Goal: Task Accomplishment & Management: Use online tool/utility

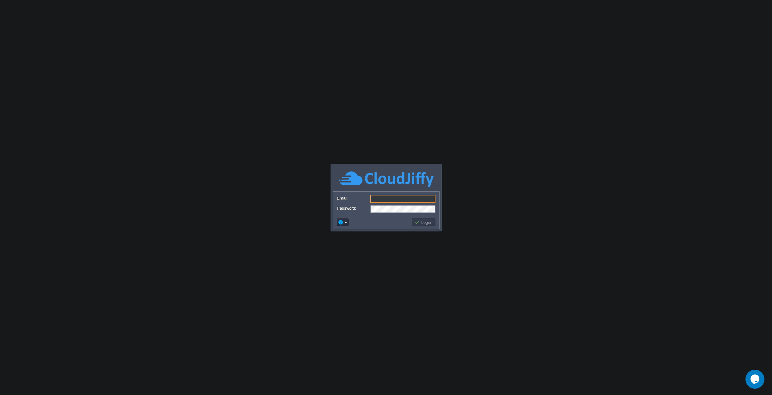
type input "[PERSON_NAME][EMAIL_ADDRESS][DOMAIN_NAME]"
click at [428, 223] on button "Login" at bounding box center [423, 223] width 18 height 6
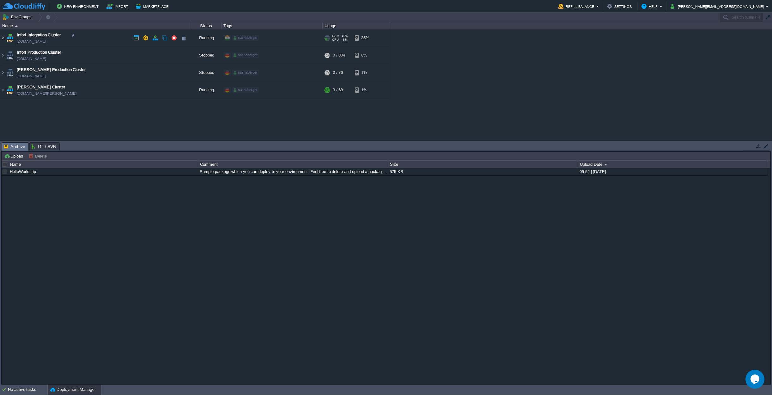
click at [3, 38] on img at bounding box center [2, 37] width 5 height 17
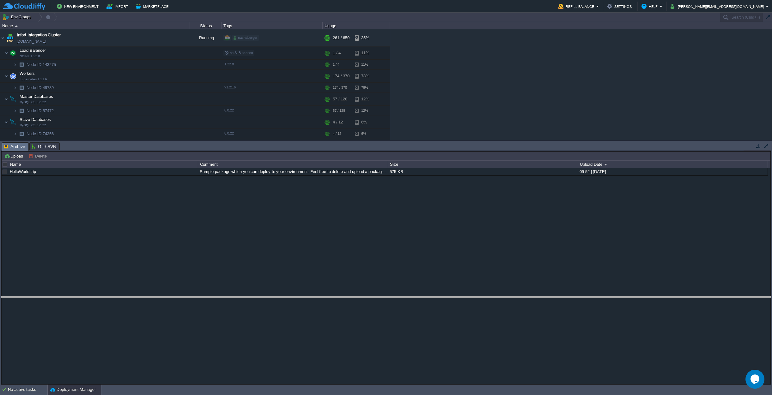
drag, startPoint x: 719, startPoint y: 142, endPoint x: 684, endPoint y: 296, distance: 157.2
click at [684, 296] on body "New Environment Import Marketplace Bonus $0.00 Upgrade Account Refill Balance S…" at bounding box center [386, 197] width 772 height 395
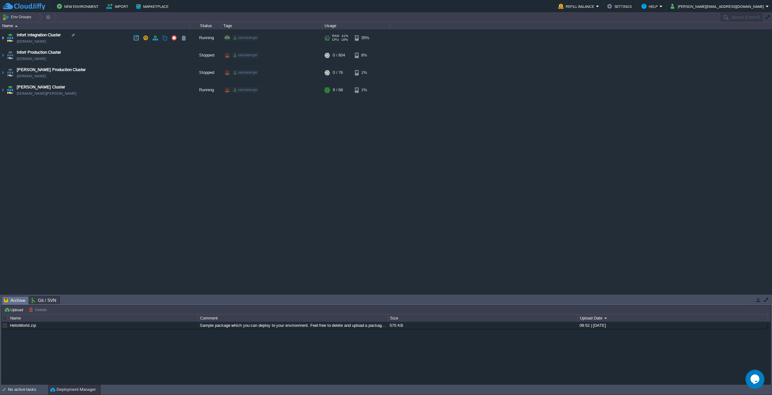
click at [2, 38] on img at bounding box center [2, 37] width 5 height 17
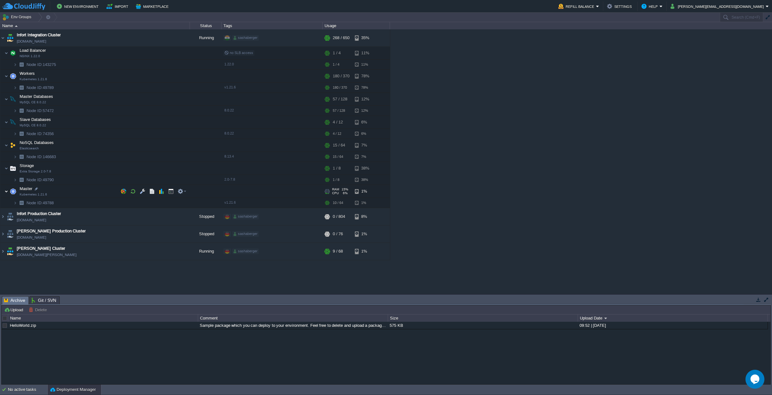
click at [6, 192] on img at bounding box center [6, 191] width 4 height 13
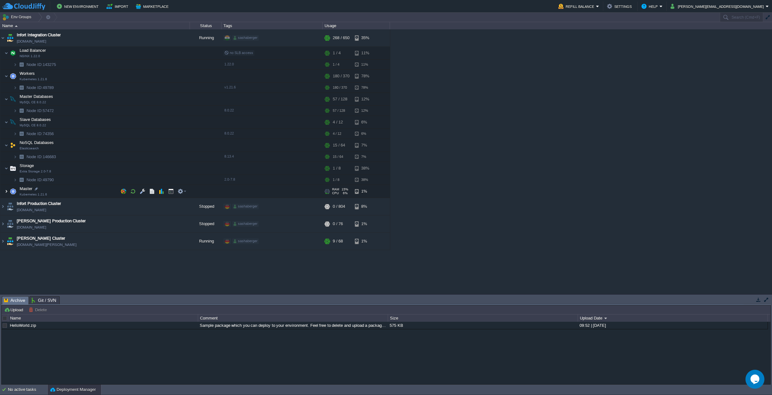
click at [6, 192] on img at bounding box center [6, 191] width 4 height 13
click at [7, 191] on img at bounding box center [6, 191] width 4 height 13
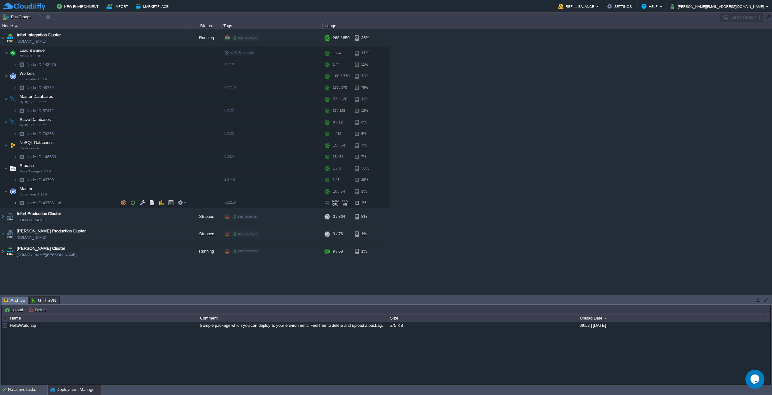
click at [15, 202] on img at bounding box center [15, 203] width 4 height 10
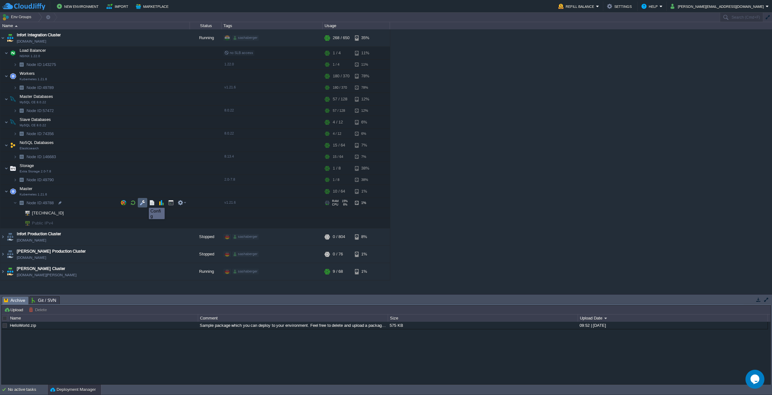
click at [141, 202] on button "button" at bounding box center [143, 203] width 6 height 6
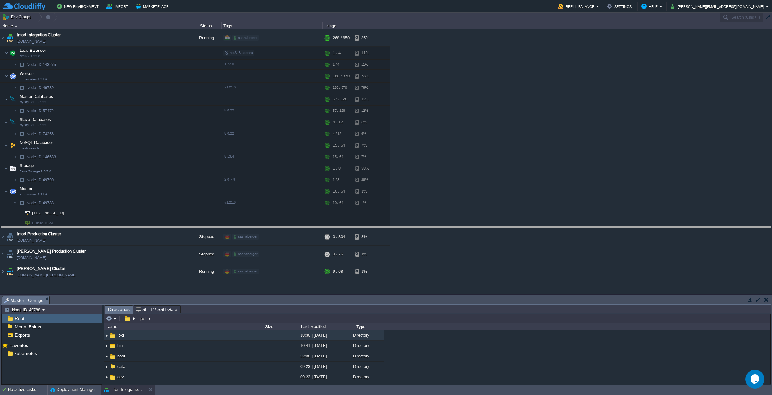
drag, startPoint x: 250, startPoint y: 299, endPoint x: 271, endPoint y: 229, distance: 73.1
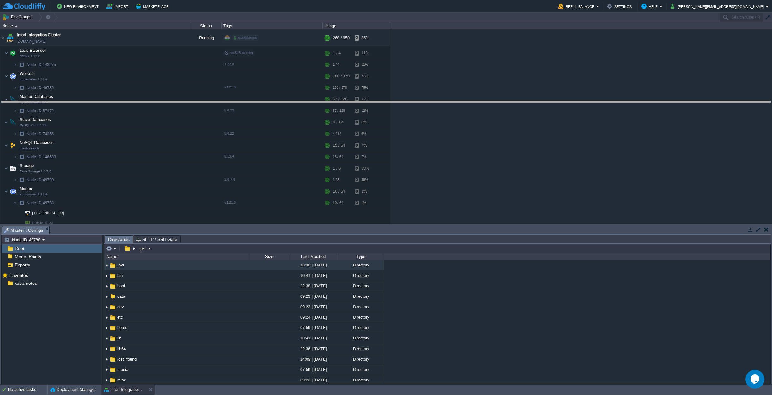
drag, startPoint x: 279, startPoint y: 226, endPoint x: 304, endPoint y: 101, distance: 127.5
click at [304, 101] on body "New Environment Import Marketplace Bonus $0.00 Upgrade Account Refill Balance S…" at bounding box center [386, 197] width 772 height 395
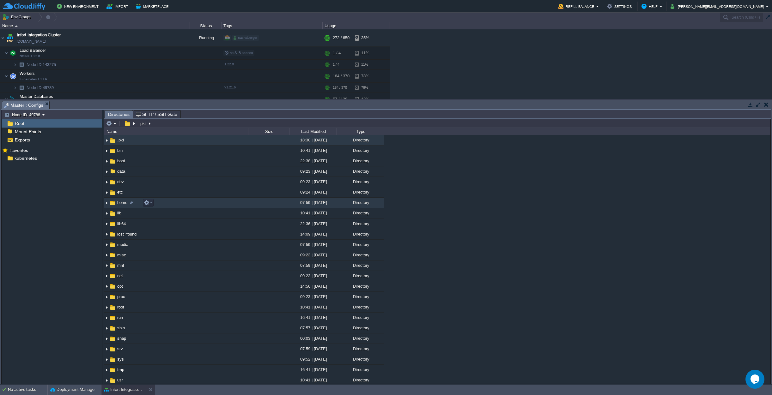
click at [107, 203] on img at bounding box center [106, 203] width 5 height 10
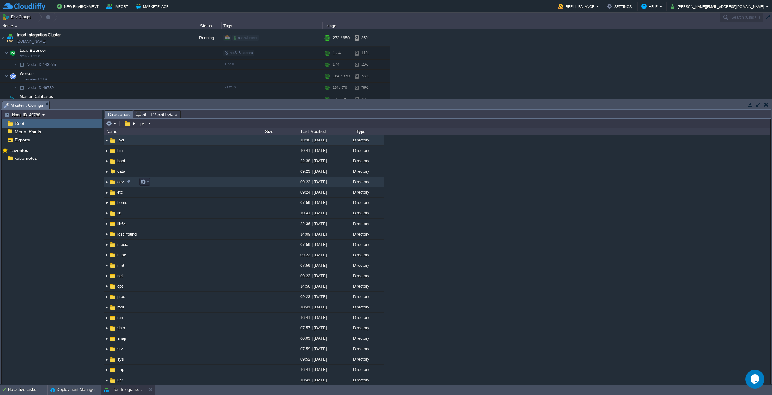
click at [106, 184] on img at bounding box center [106, 182] width 5 height 10
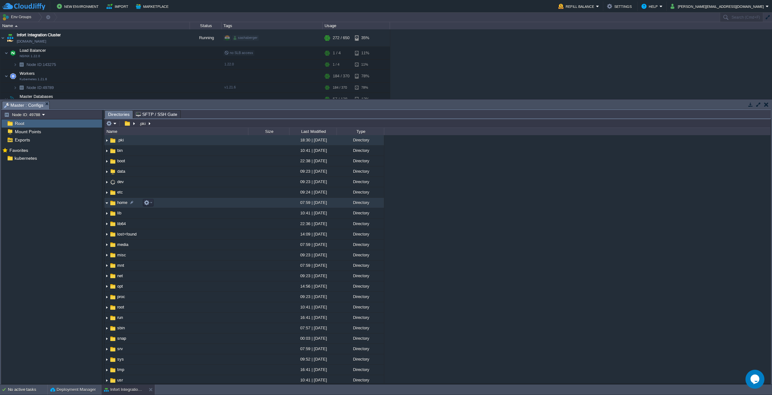
click at [107, 203] on img at bounding box center [106, 203] width 5 height 10
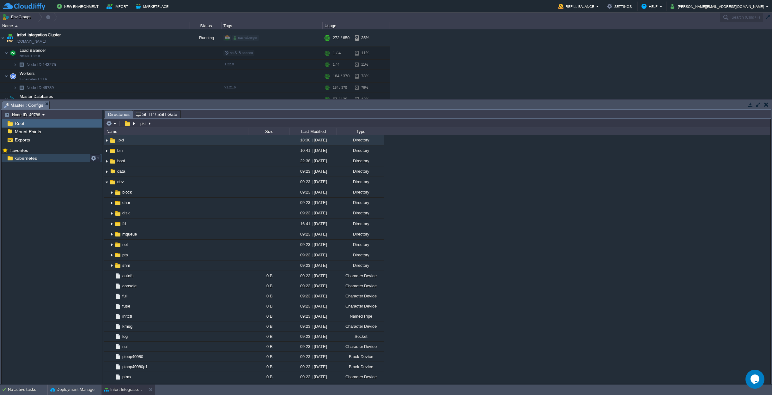
click at [51, 157] on div "kubernetes" at bounding box center [52, 158] width 100 height 8
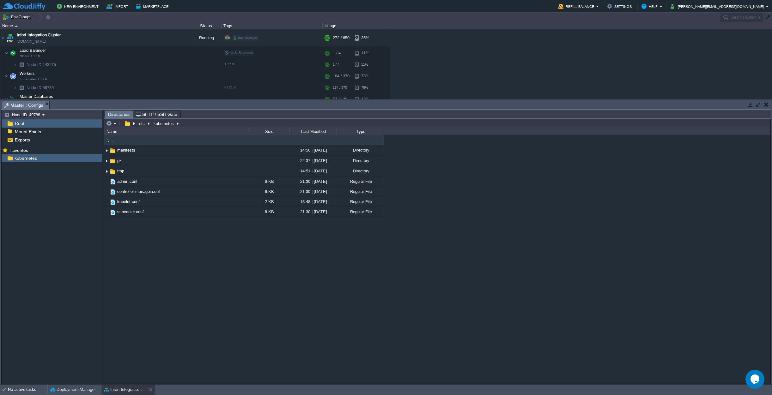
click at [113, 141] on span ".." at bounding box center [113, 139] width 4 height 5
click at [106, 172] on img at bounding box center [106, 171] width 5 height 10
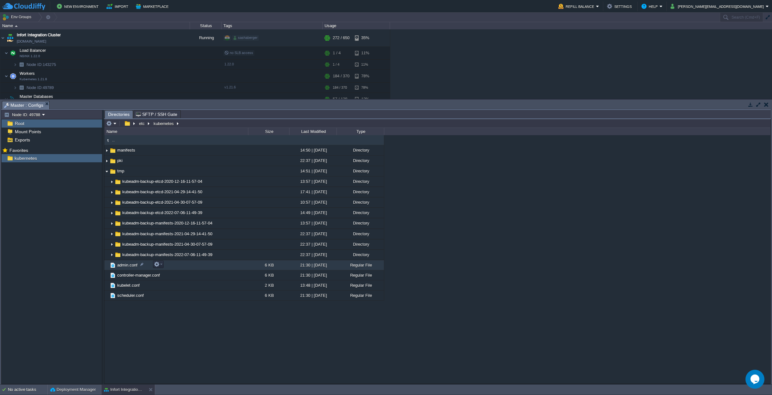
click at [121, 265] on span "admin.conf" at bounding box center [127, 264] width 22 height 5
click at [125, 264] on span "admin.conf" at bounding box center [127, 264] width 22 height 5
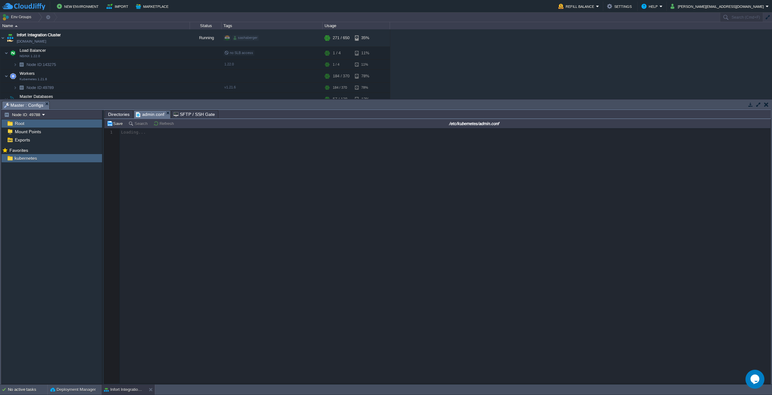
scroll to position [2, 0]
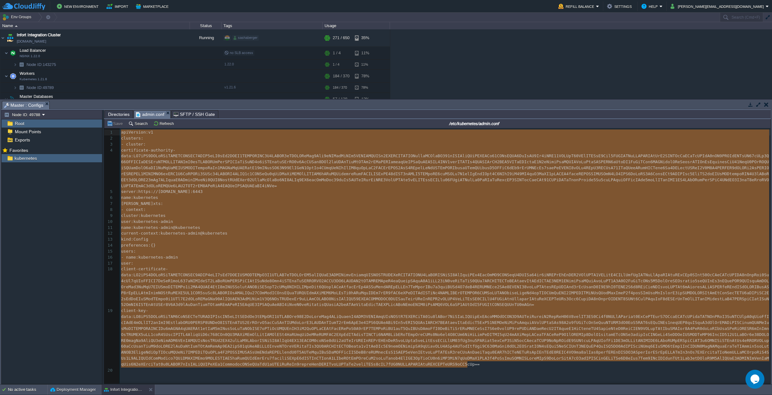
drag, startPoint x: 470, startPoint y: 364, endPoint x: 116, endPoint y: 135, distance: 422.2
type textarea "-"
